Goal: Information Seeking & Learning: Learn about a topic

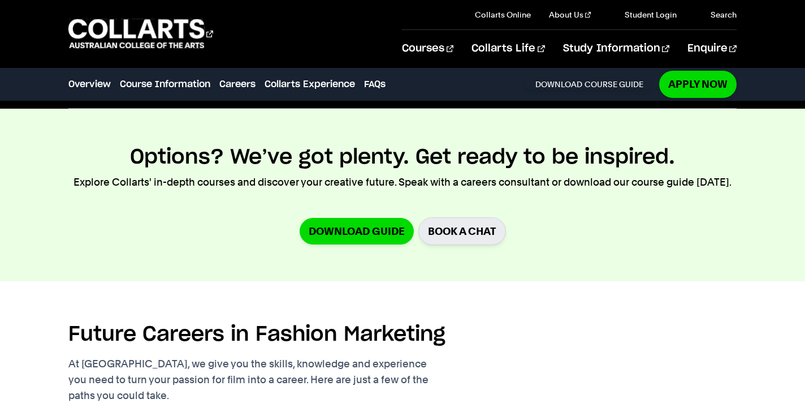
checkbox input "true"
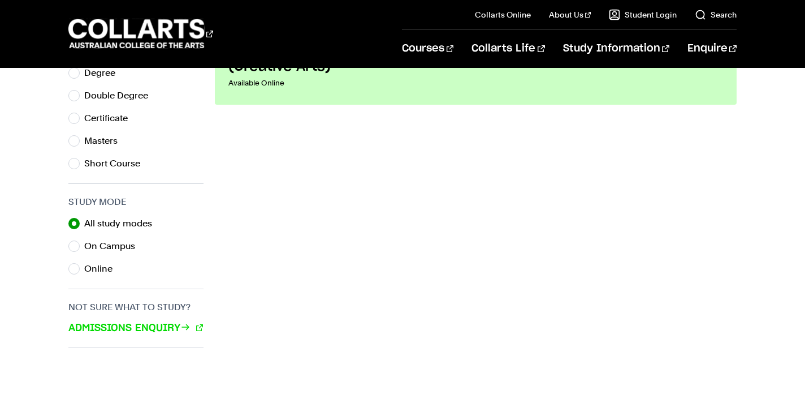
scroll to position [613, 0]
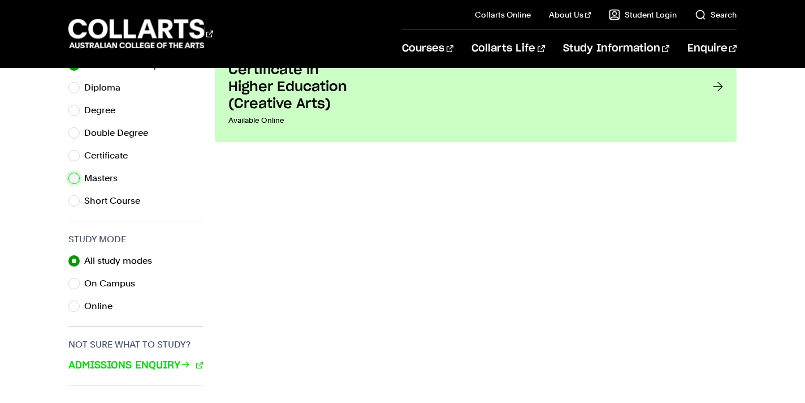
drag, startPoint x: 75, startPoint y: 181, endPoint x: 97, endPoint y: 181, distance: 22.1
click at [75, 181] on input "Masters" at bounding box center [73, 177] width 11 height 11
radio input "true"
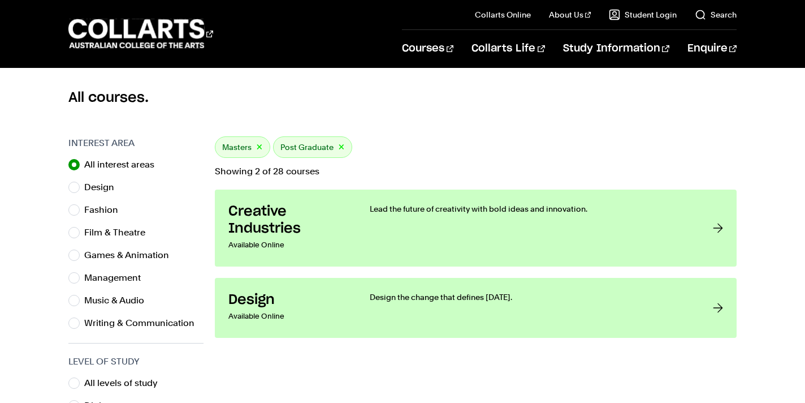
scroll to position [293, 0]
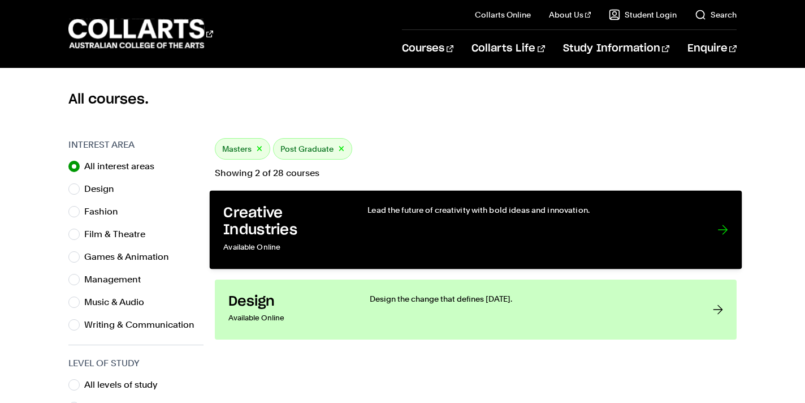
click at [374, 214] on p "Lead the future of creativity with bold ideas and innovation." at bounding box center [530, 209] width 327 height 11
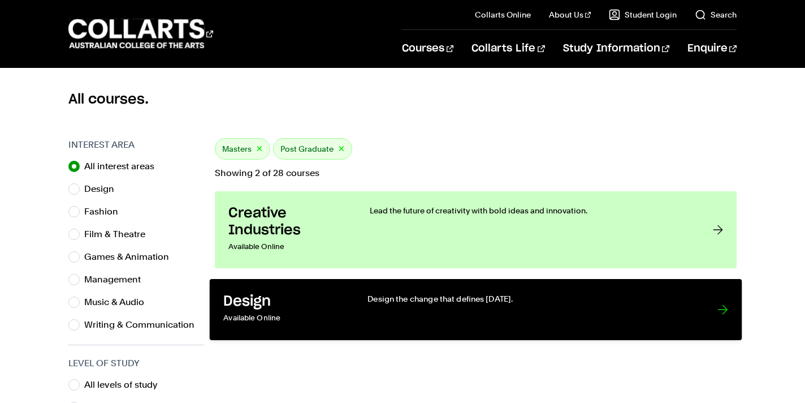
click at [330, 290] on link "Design Available Online Design the change that defines tomorrow." at bounding box center [476, 309] width 532 height 61
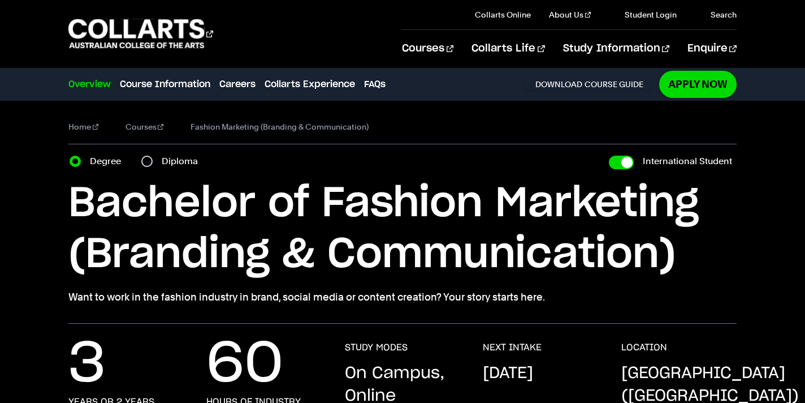
checkbox input "true"
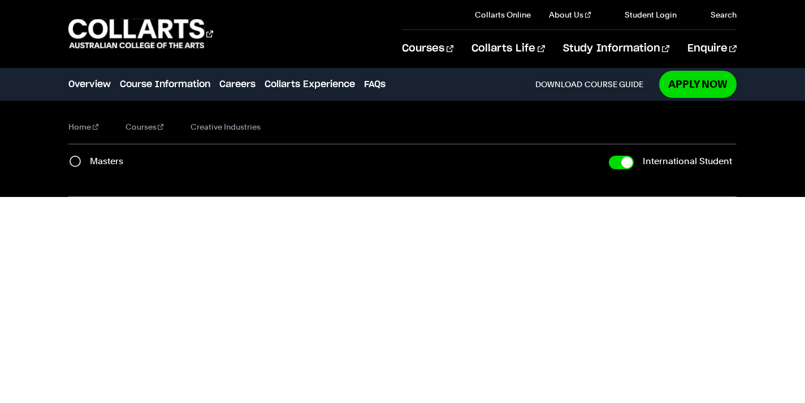
checkbox input "true"
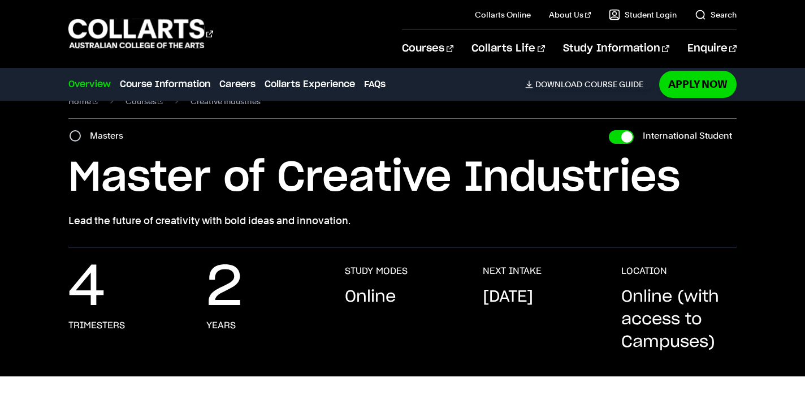
scroll to position [28, 0]
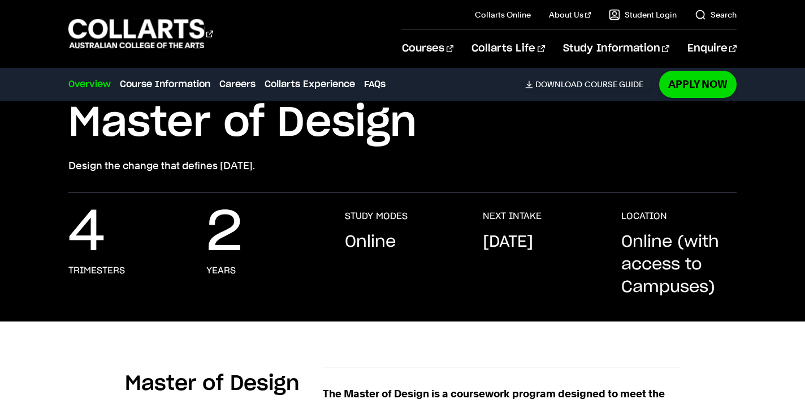
scroll to position [98, 0]
